Goal: Book appointment/travel/reservation: Register for event/course

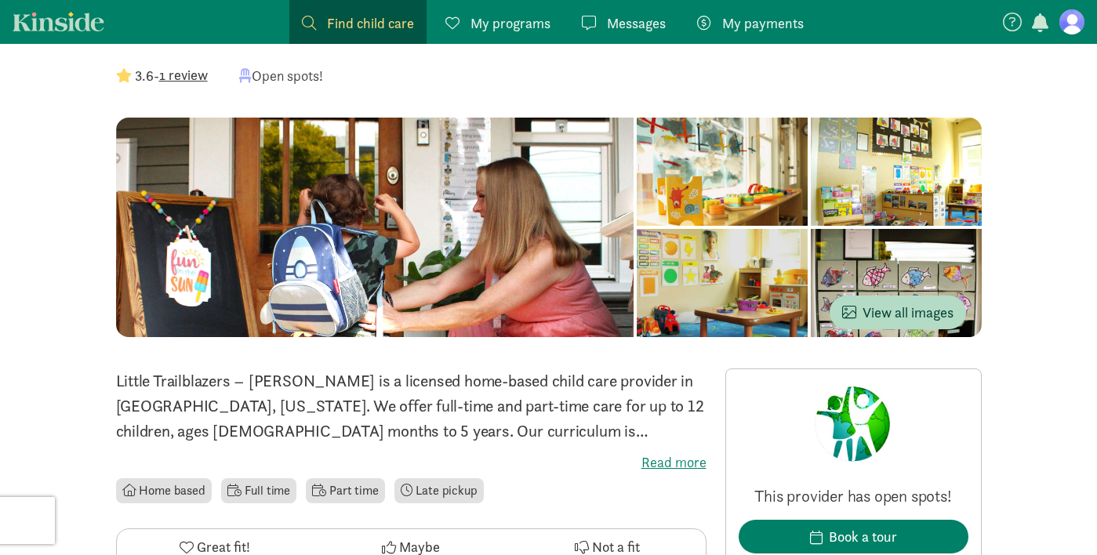
scroll to position [103, 0]
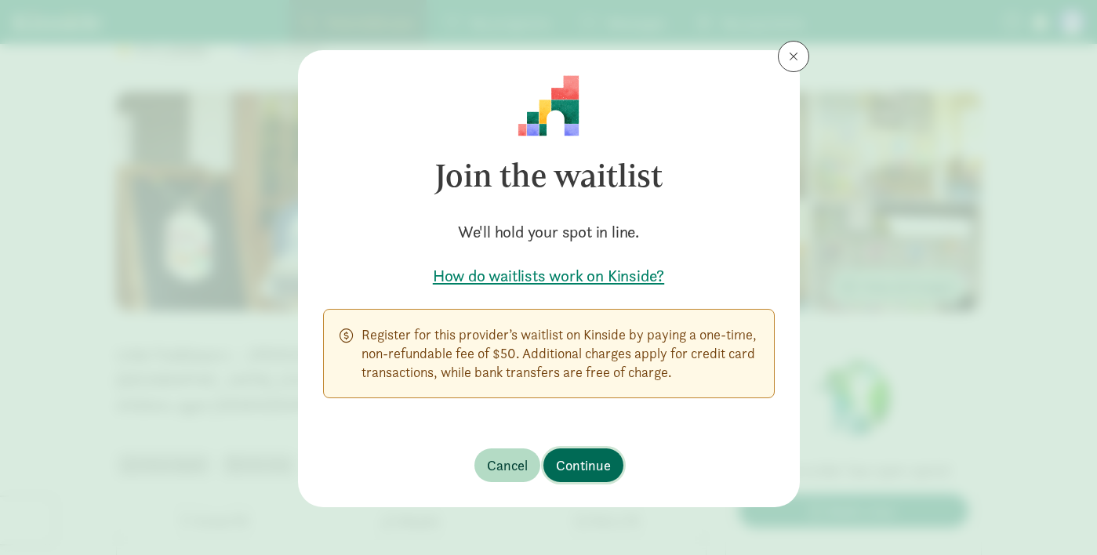
click at [598, 464] on span "Continue" at bounding box center [583, 465] width 55 height 21
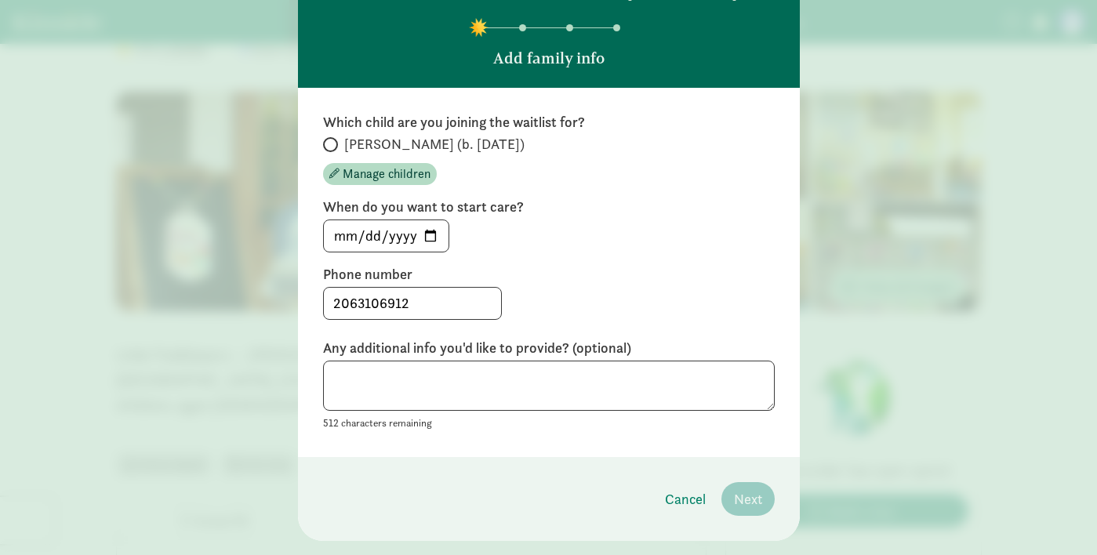
scroll to position [89, 0]
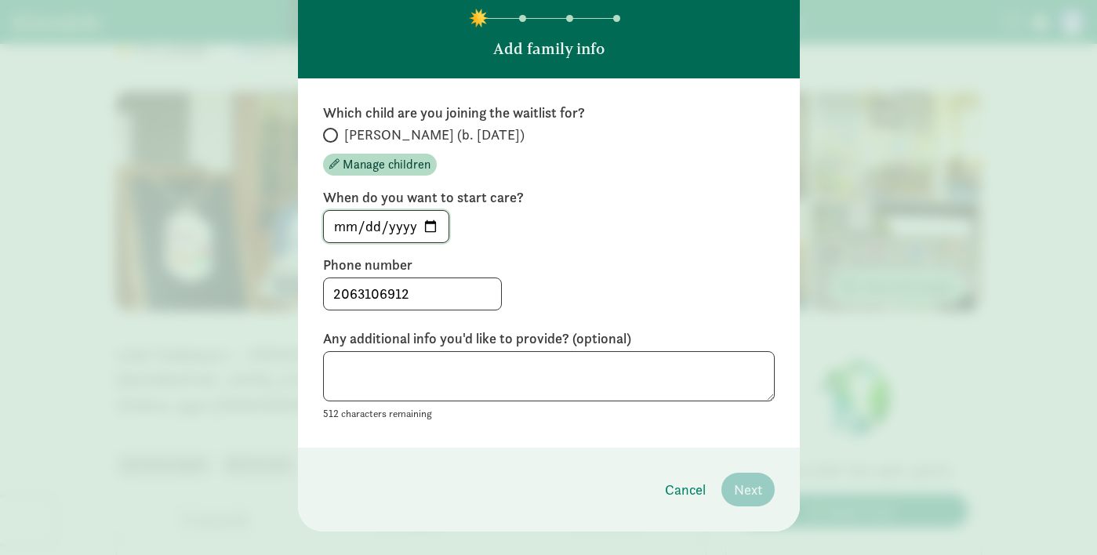
click at [431, 224] on input "[DATE]" at bounding box center [386, 226] width 125 height 31
type input "[DATE]"
click at [328, 131] on input "[PERSON_NAME] (b. [DATE])" at bounding box center [328, 135] width 10 height 10
radio input "true"
click at [408, 361] on textarea at bounding box center [548, 376] width 451 height 51
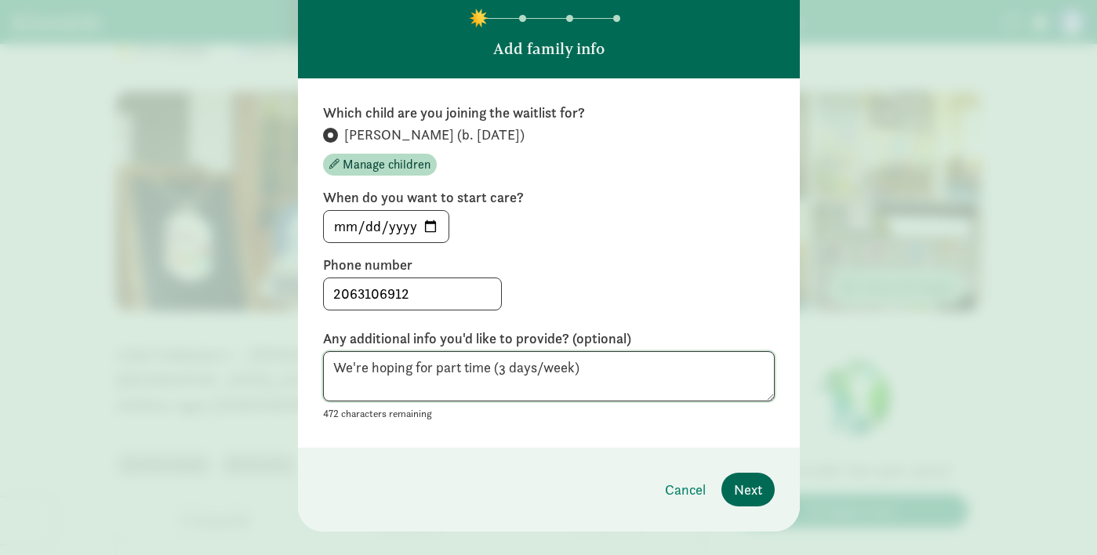
type textarea "We're hoping for part time (3 days/week)"
click at [750, 484] on span "Next" at bounding box center [748, 489] width 28 height 21
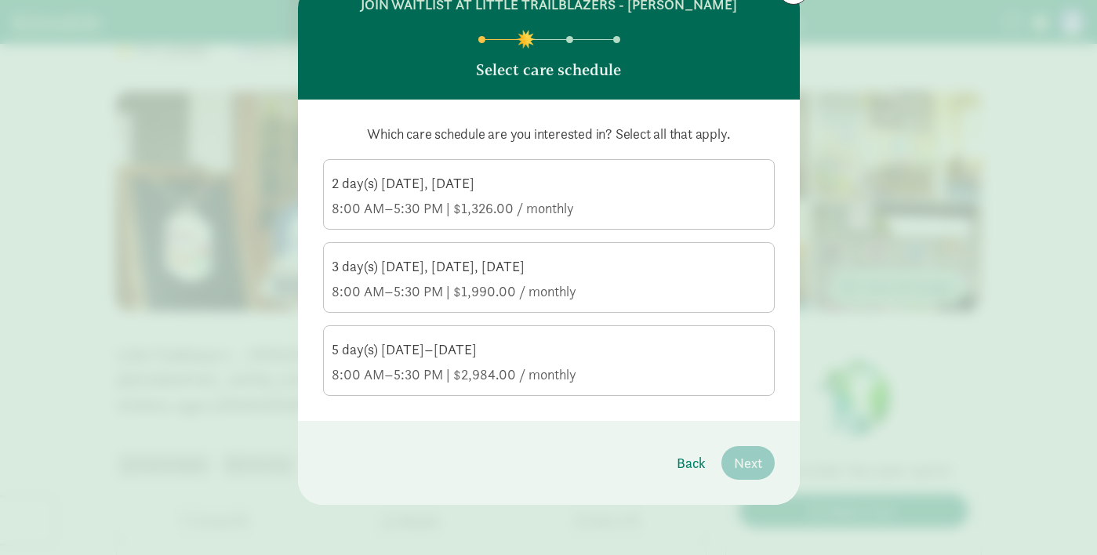
scroll to position [67, 0]
click at [612, 288] on div "8:00 AM–5:30 PM | $1,990.00 / monthly" at bounding box center [549, 291] width 434 height 19
click at [0, 0] on input "3 day(s) [DATE], [DATE], [DATE] 8:00 AM–5:30 PM | $1,990.00 / monthly" at bounding box center [0, 0] width 0 height 0
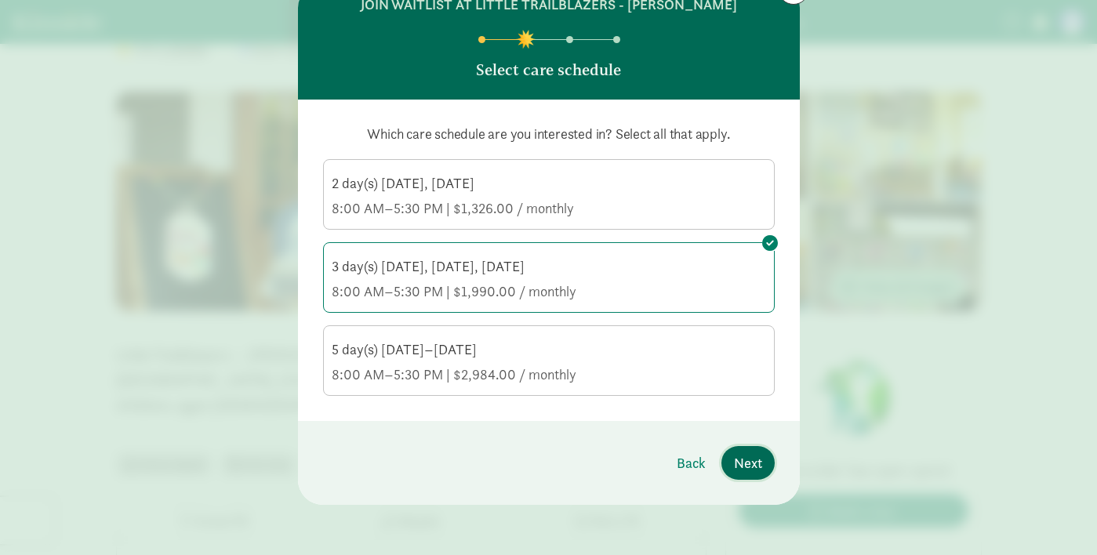
click at [745, 461] on span "Next" at bounding box center [748, 462] width 28 height 21
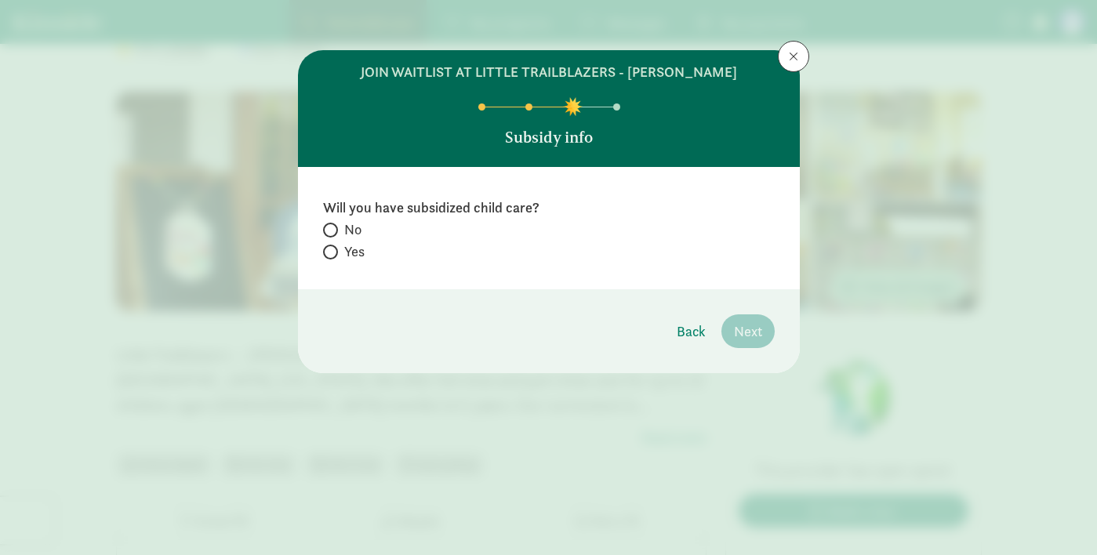
scroll to position [0, 0]
click at [350, 230] on span "No" at bounding box center [352, 229] width 17 height 19
click at [333, 230] on input "No" at bounding box center [328, 230] width 10 height 10
radio input "true"
click at [742, 332] on span "Next" at bounding box center [748, 331] width 28 height 21
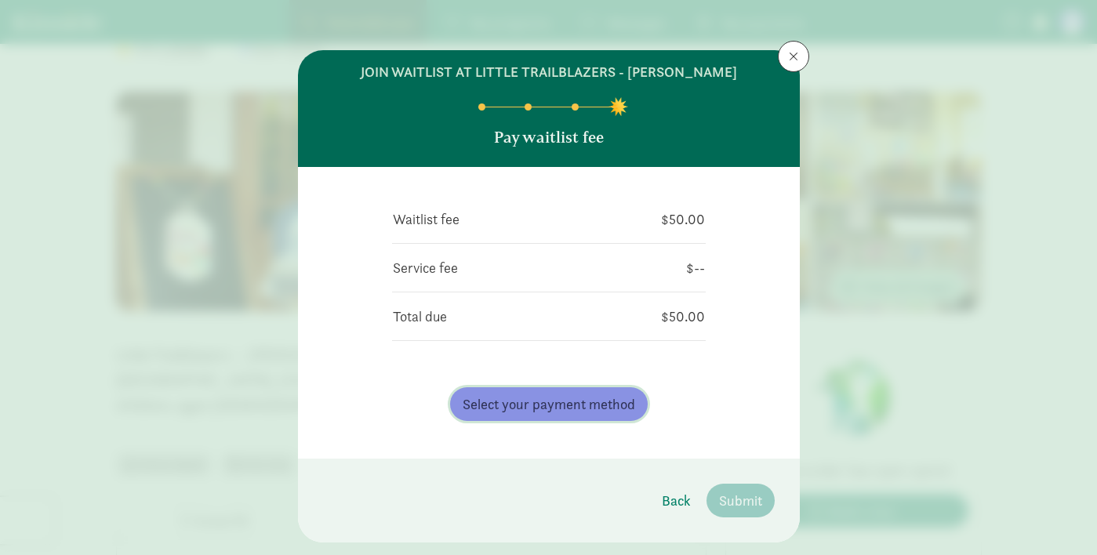
click at [585, 406] on span "Select your payment method" at bounding box center [548, 403] width 172 height 21
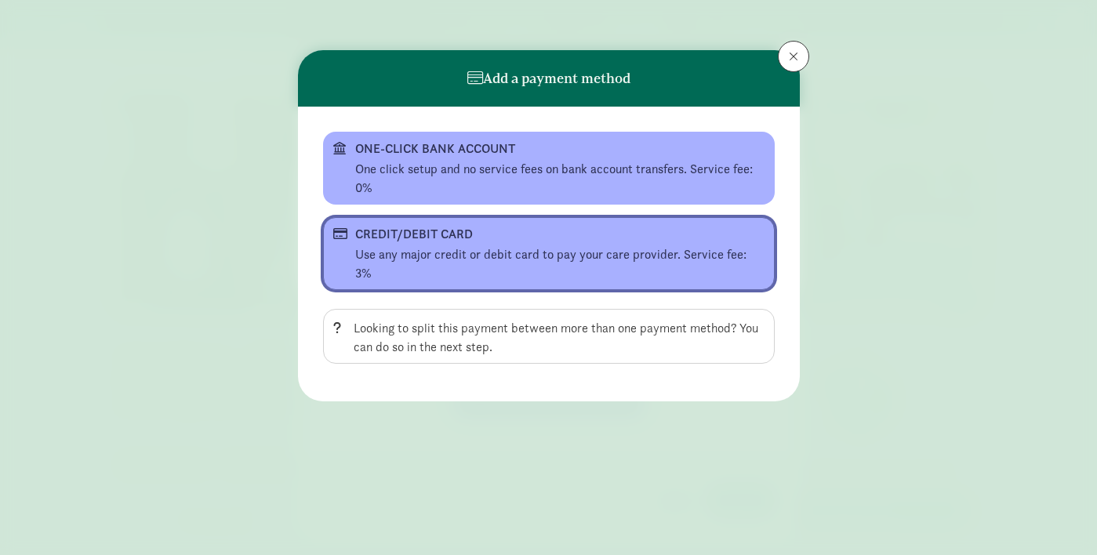
click at [517, 249] on div "Use any major credit or debit card to pay your care provider. Service fee: 3%" at bounding box center [559, 264] width 409 height 38
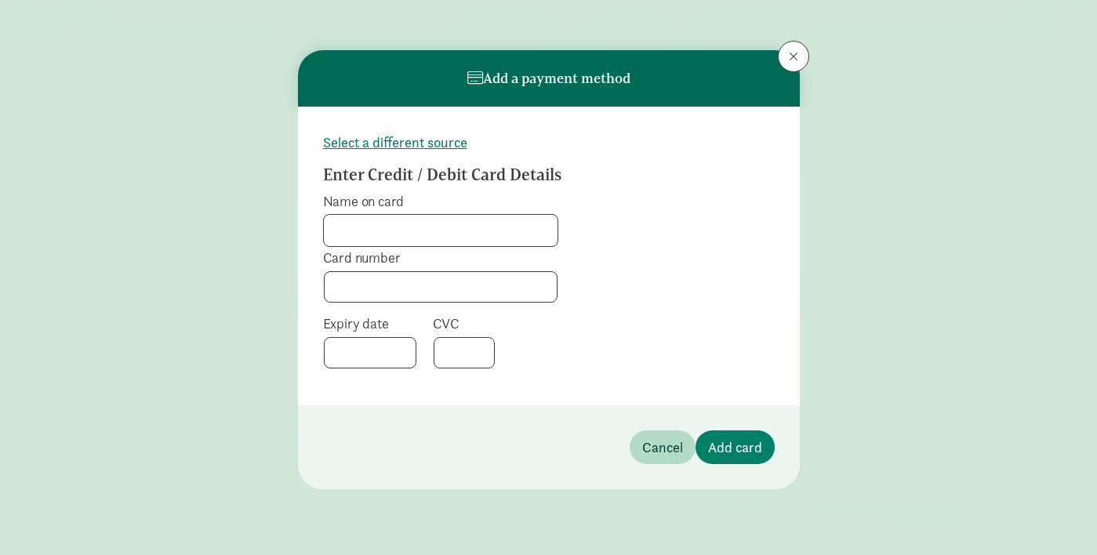
click at [463, 230] on input "Name on card" at bounding box center [441, 230] width 234 height 31
type input "[PERSON_NAME]"
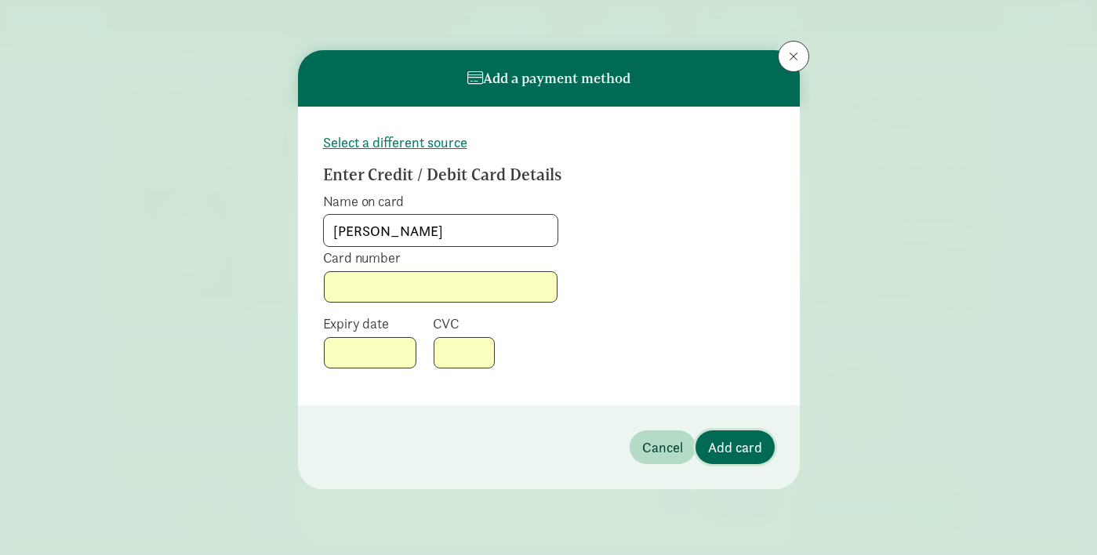
click at [738, 444] on span "Add card" at bounding box center [735, 447] width 54 height 21
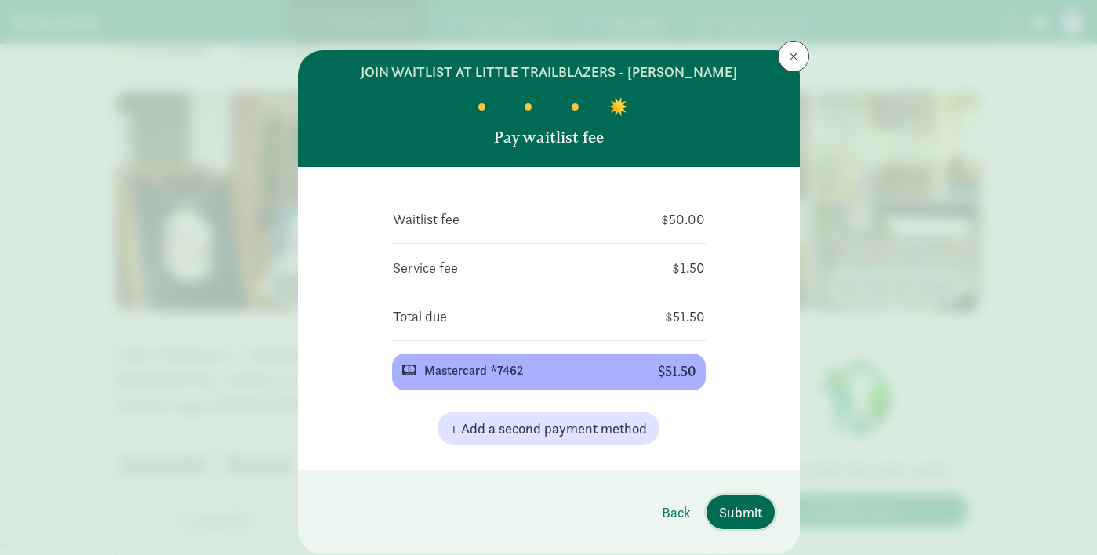
click at [744, 511] on span "Submit" at bounding box center [740, 512] width 43 height 21
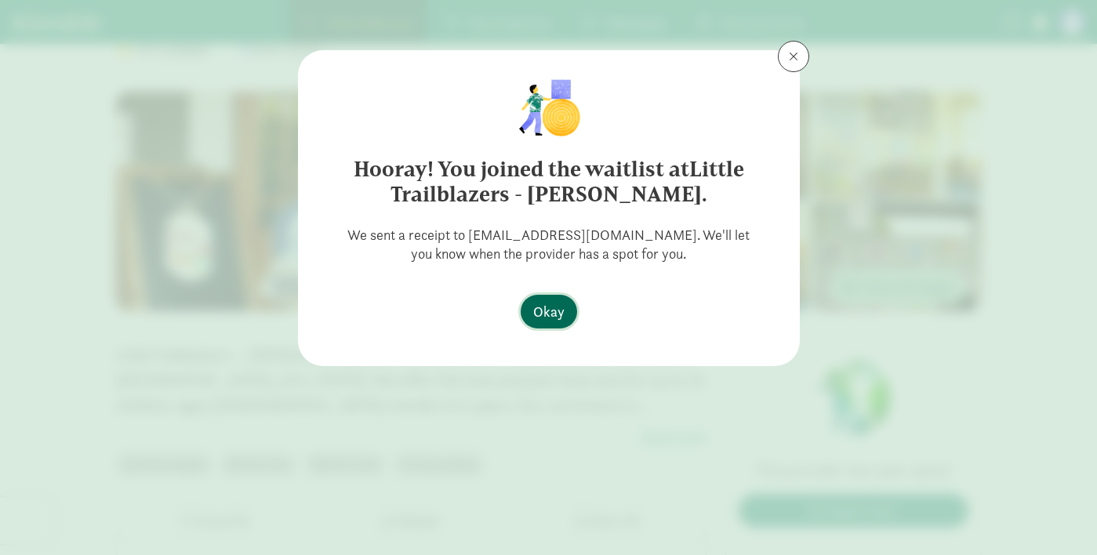
click at [555, 319] on span "Okay" at bounding box center [548, 311] width 31 height 21
